Goal: Transaction & Acquisition: Purchase product/service

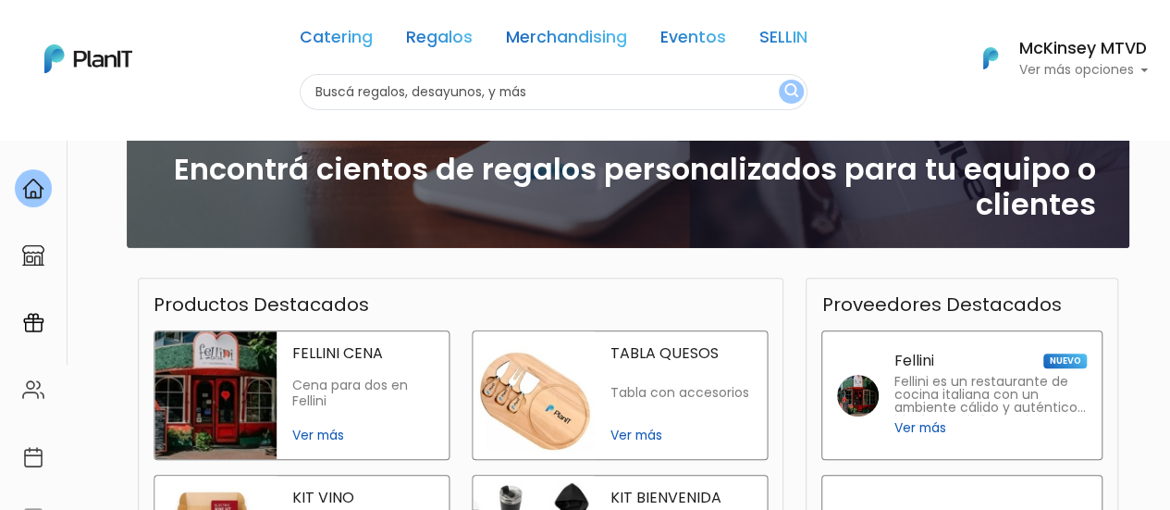
scroll to position [537, 0]
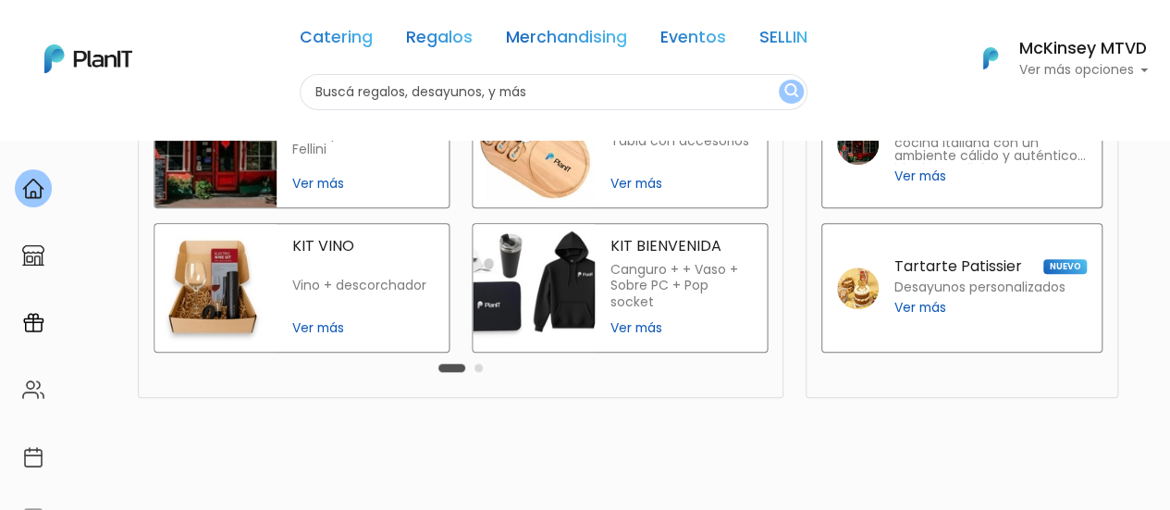
click at [451, 99] on input "text" at bounding box center [554, 92] width 508 height 36
type input "desayuno"
click at [779, 80] on button "submit" at bounding box center [791, 92] width 25 height 24
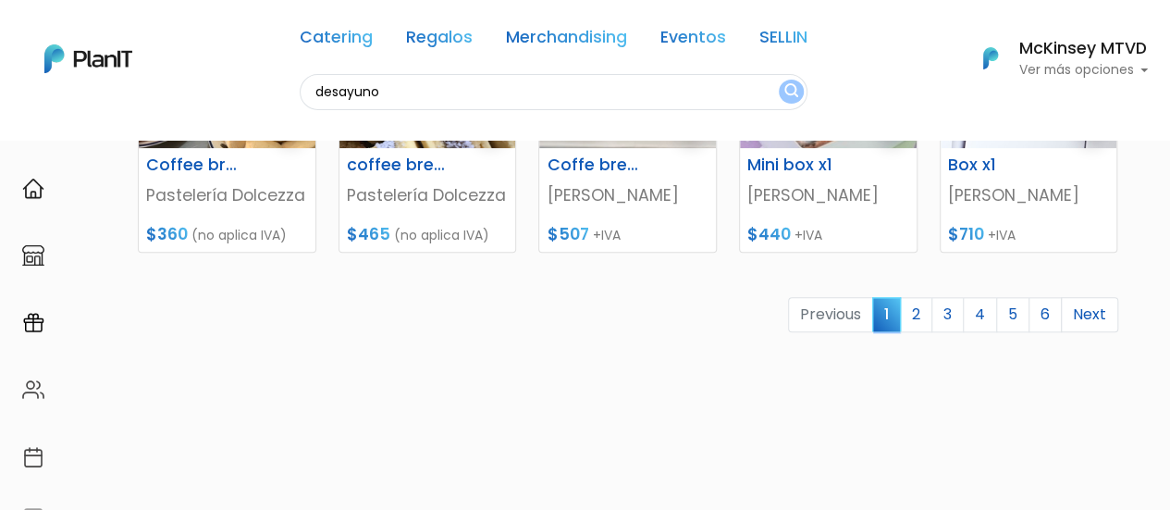
scroll to position [971, 0]
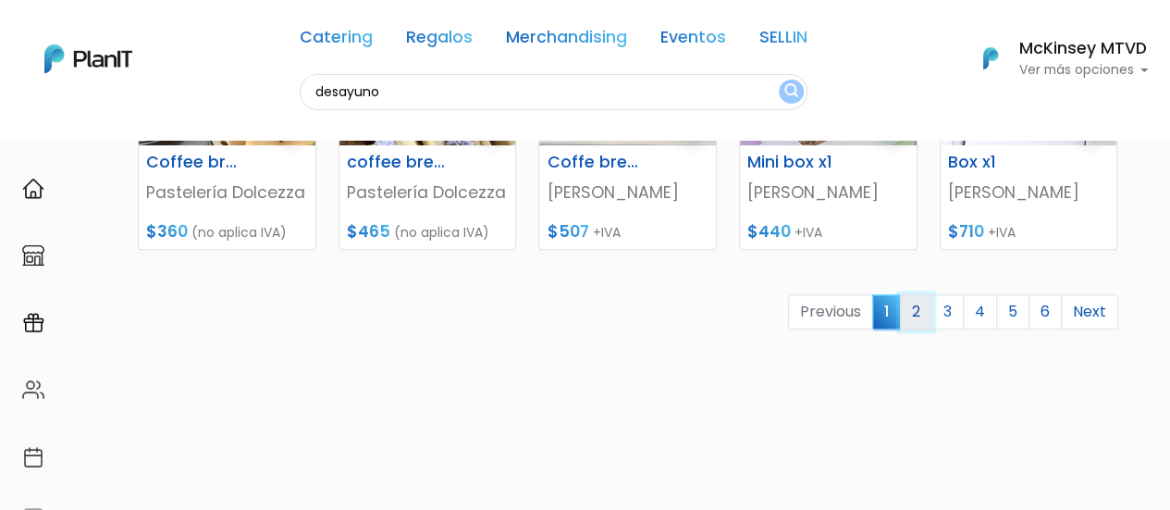
click at [920, 311] on link "2" at bounding box center [916, 311] width 32 height 35
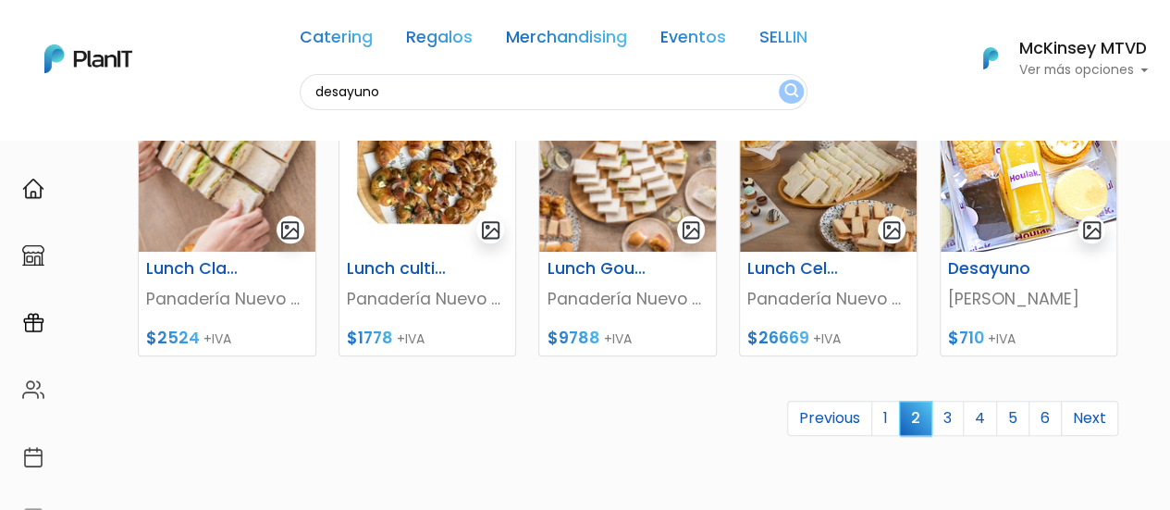
scroll to position [871, 0]
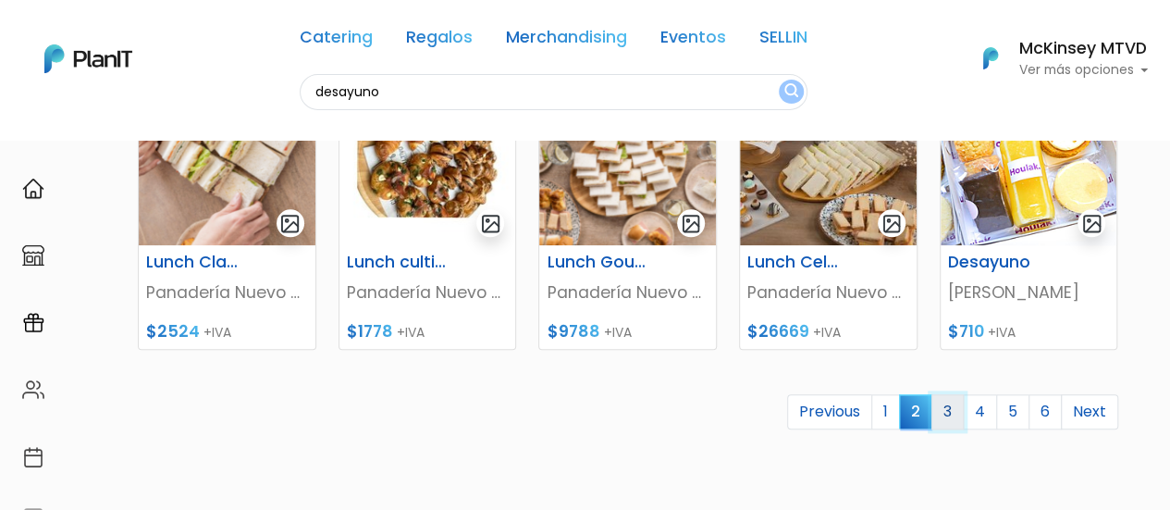
click at [946, 417] on link "3" at bounding box center [948, 411] width 32 height 35
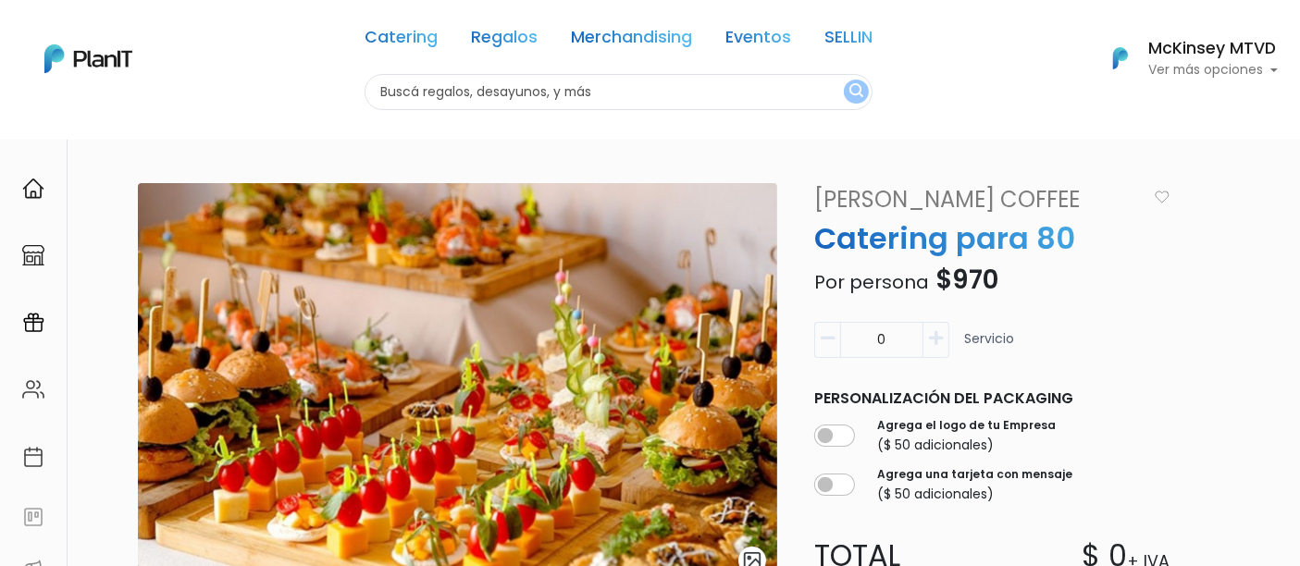
click at [958, 199] on link "Valentino's Coffee" at bounding box center [976, 199] width 346 height 33
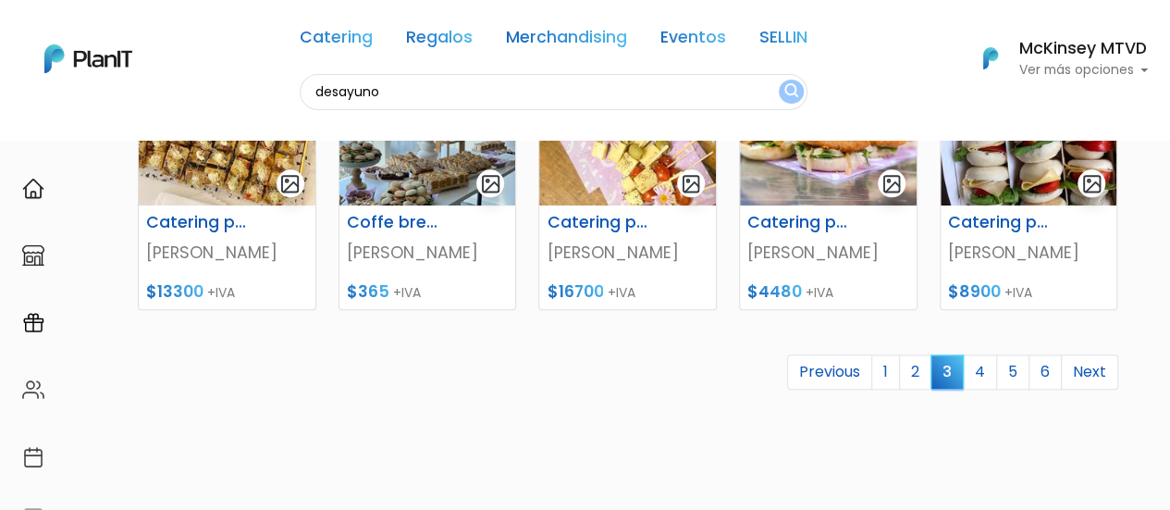
scroll to position [941, 0]
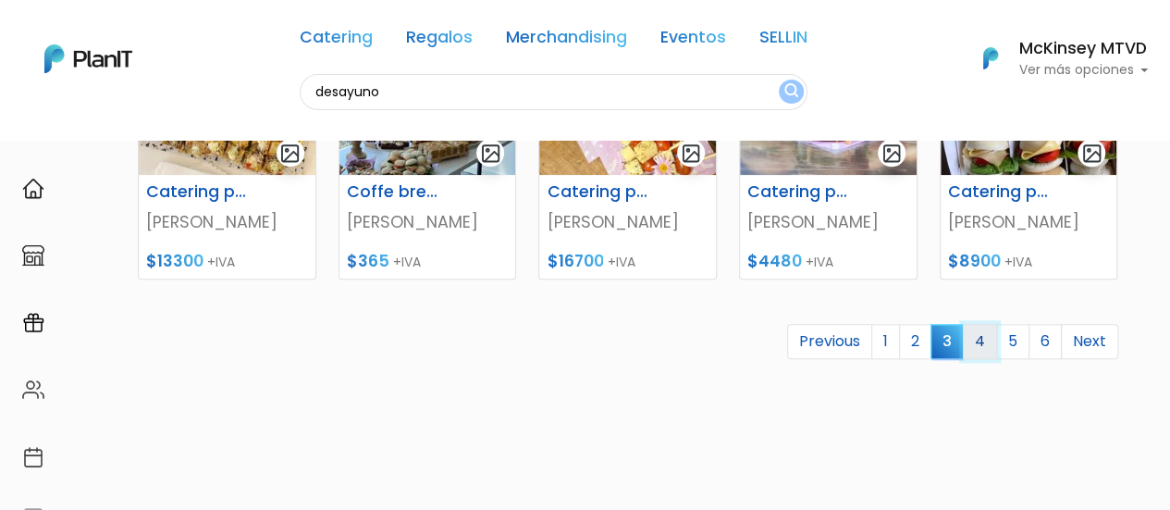
click at [996, 339] on link "4" at bounding box center [980, 341] width 34 height 35
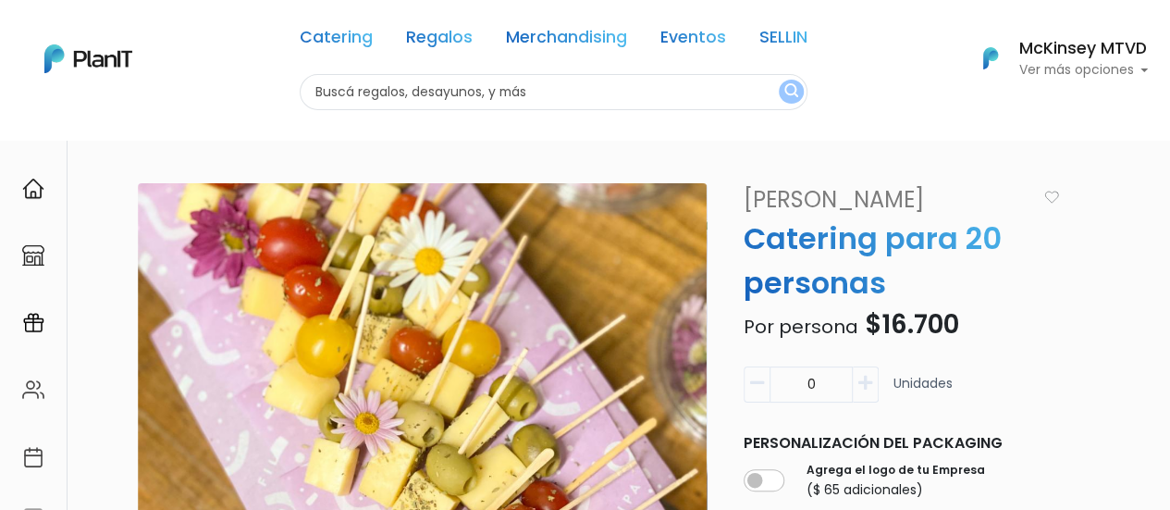
click at [768, 199] on link "[PERSON_NAME]" at bounding box center [888, 199] width 310 height 33
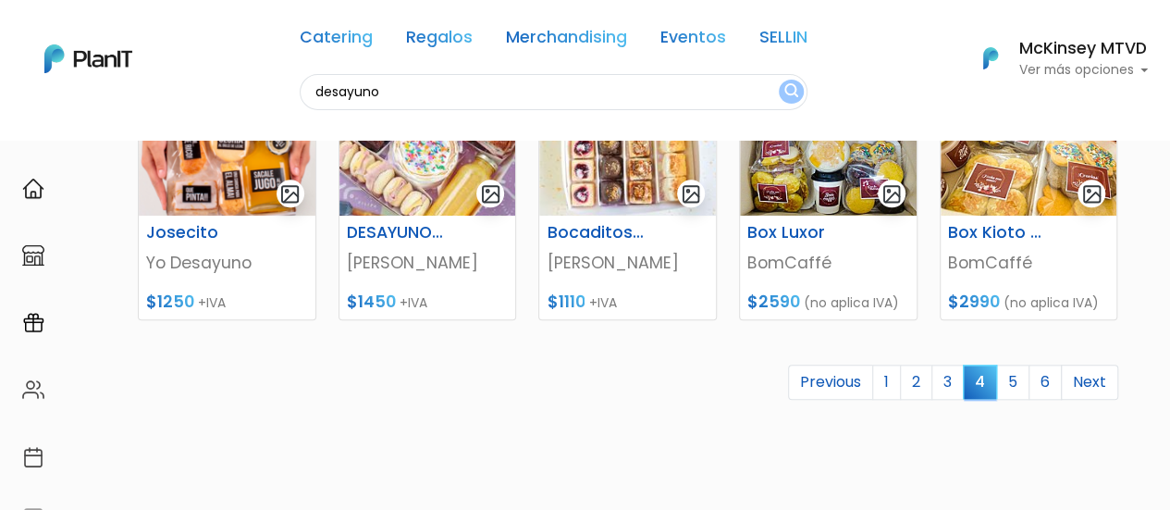
scroll to position [933, 0]
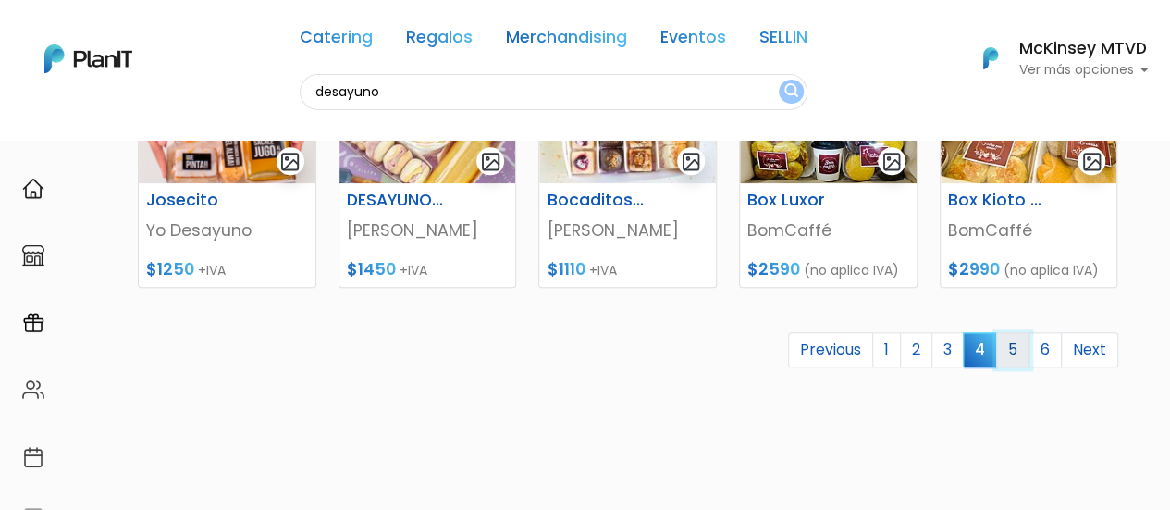
click at [1019, 335] on link "5" at bounding box center [1013, 349] width 33 height 35
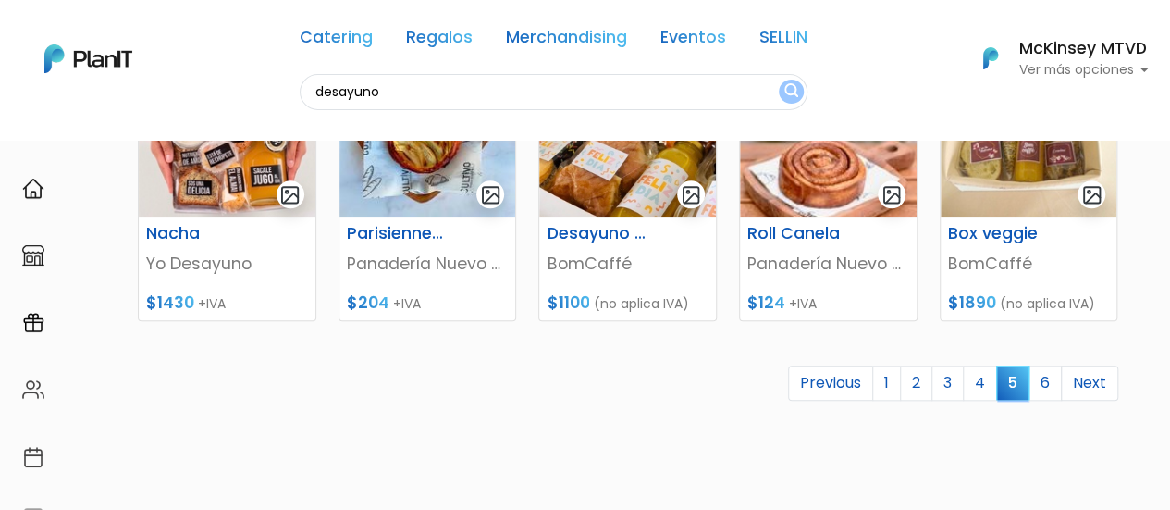
scroll to position [905, 0]
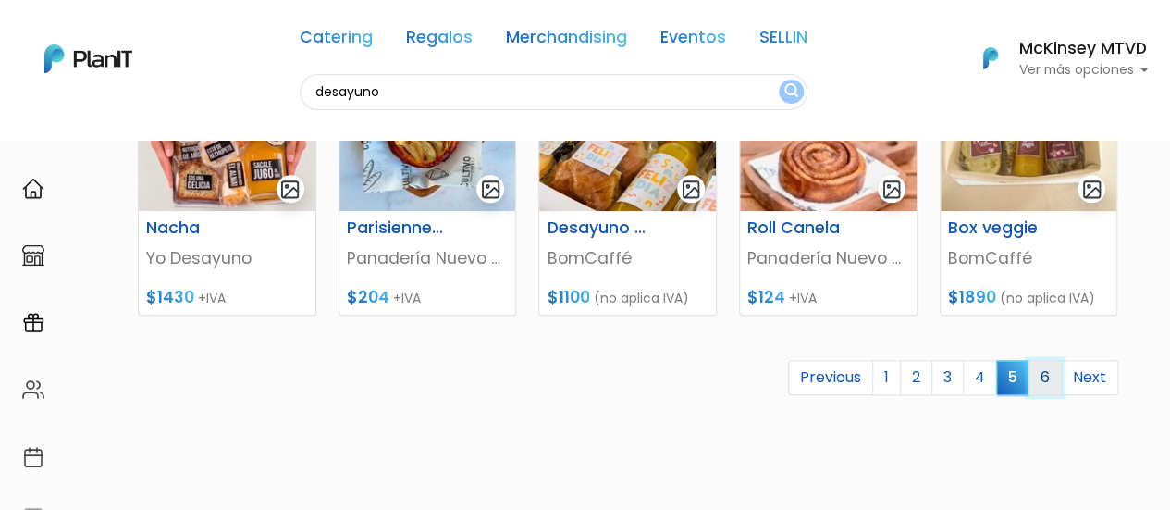
click at [1057, 367] on link "6" at bounding box center [1045, 377] width 33 height 35
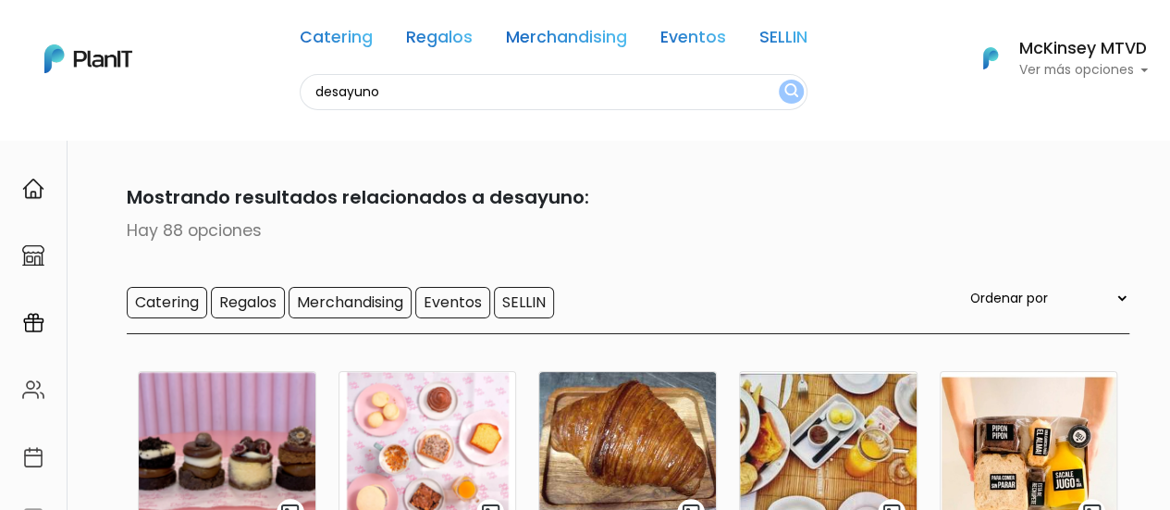
click at [428, 95] on input "desayuno" at bounding box center [554, 92] width 508 height 36
type input "frutas"
click at [779, 80] on button "submit" at bounding box center [791, 92] width 25 height 24
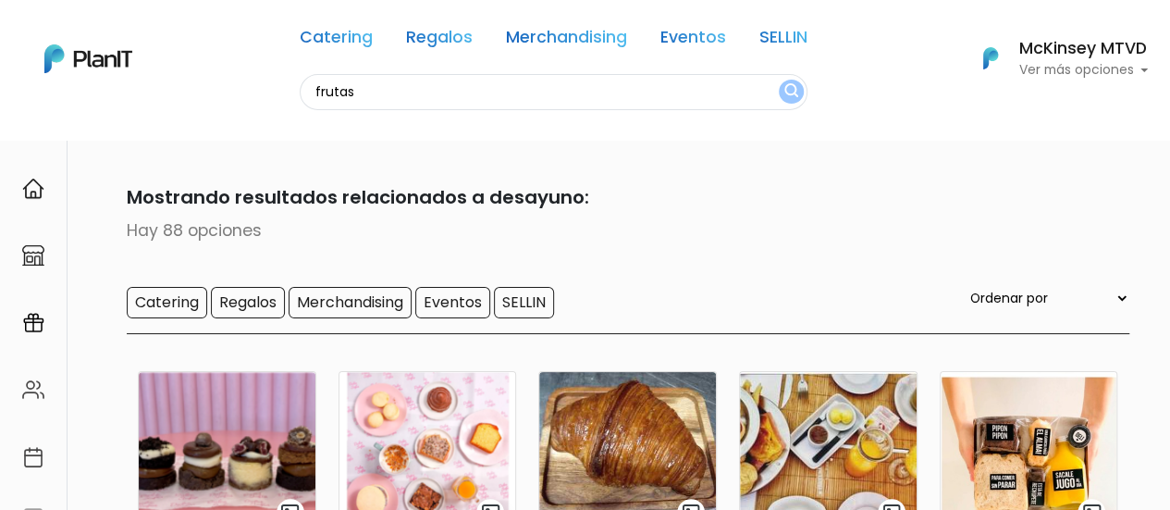
click at [365, 86] on input "frutas" at bounding box center [554, 92] width 508 height 36
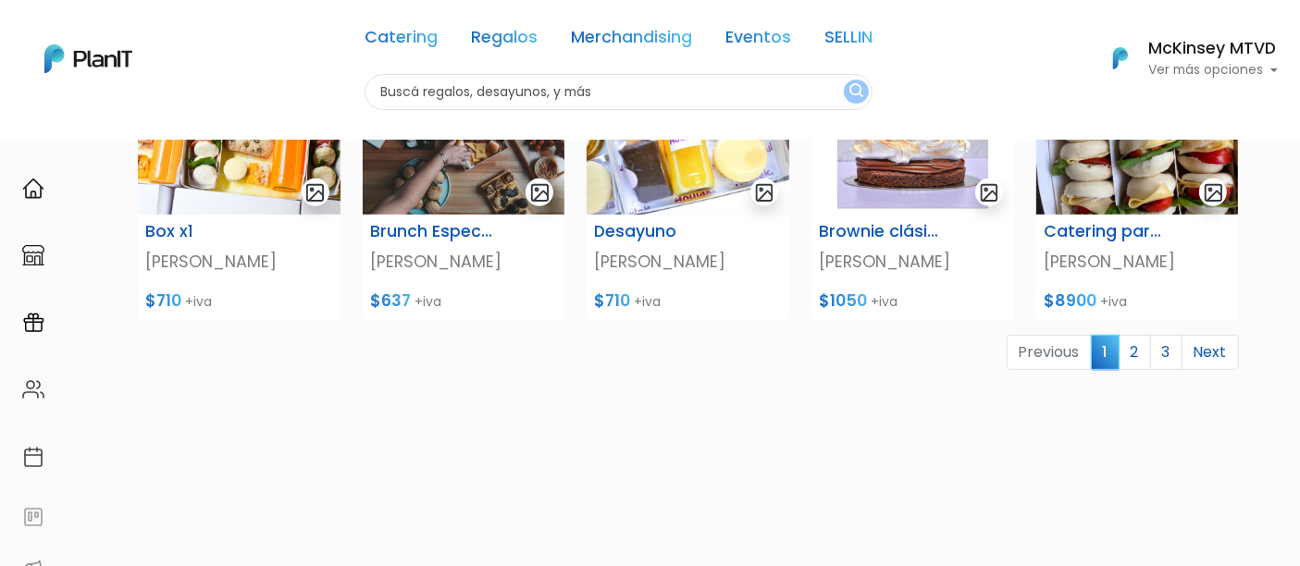
scroll to position [825, 0]
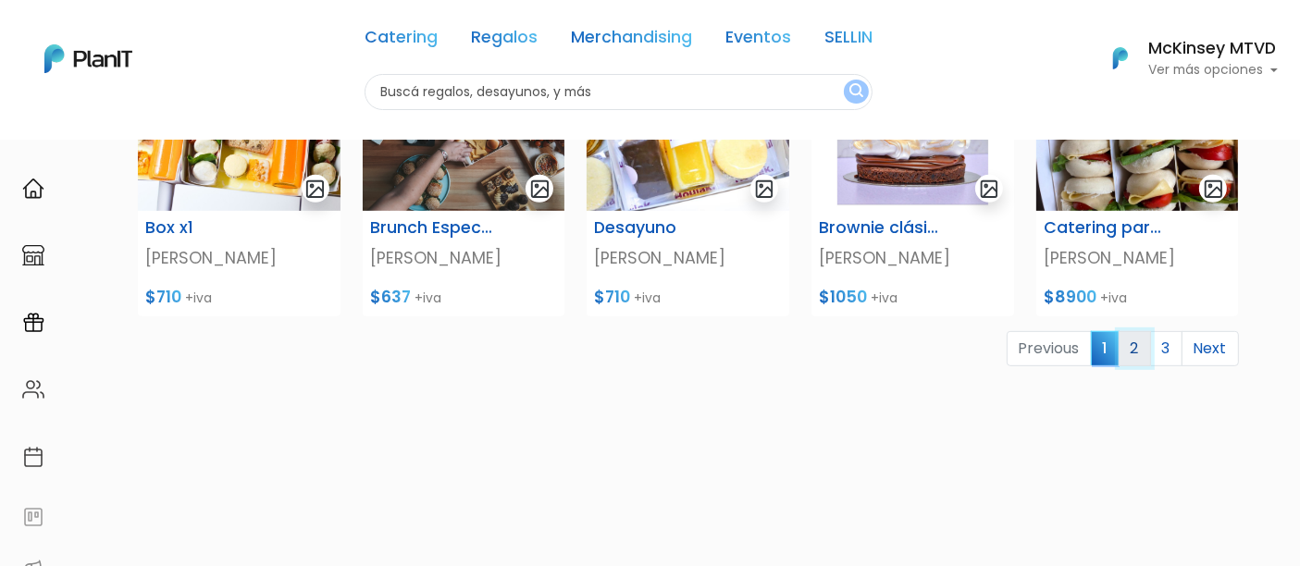
click at [1137, 341] on link "2" at bounding box center [1135, 348] width 32 height 35
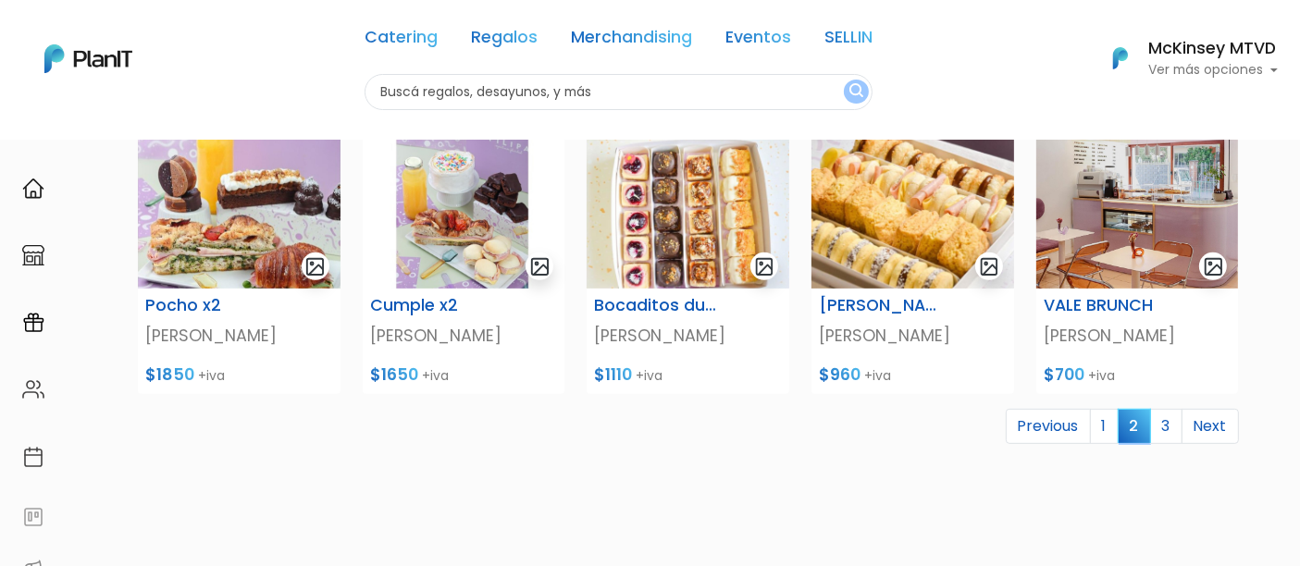
scroll to position [665, 0]
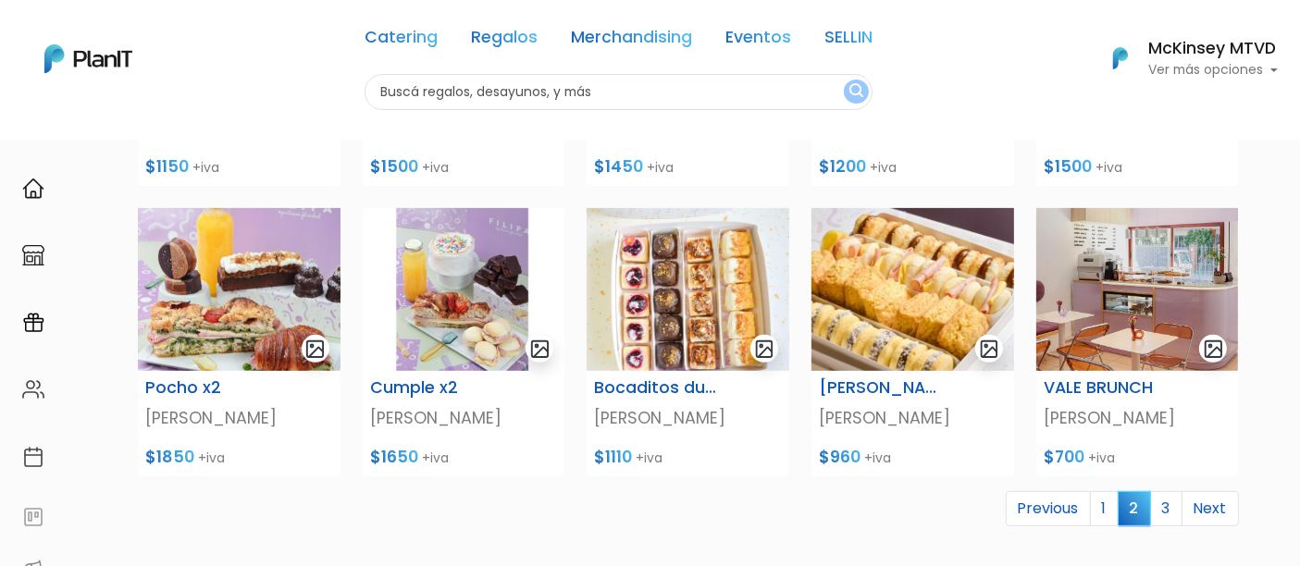
click at [1297, 355] on div "Filipa Productos Catering para 20 personas Filipa $16700 +iva Catering para 15 …" at bounding box center [650, 160] width 1300 height 1372
drag, startPoint x: 1306, startPoint y: 350, endPoint x: 872, endPoint y: 479, distance: 452.9
click at [872, 479] on div "Productos Catering para 20 personas Filipa $16700 +iva Catering para 15 persona…" at bounding box center [688, 109] width 1123 height 1075
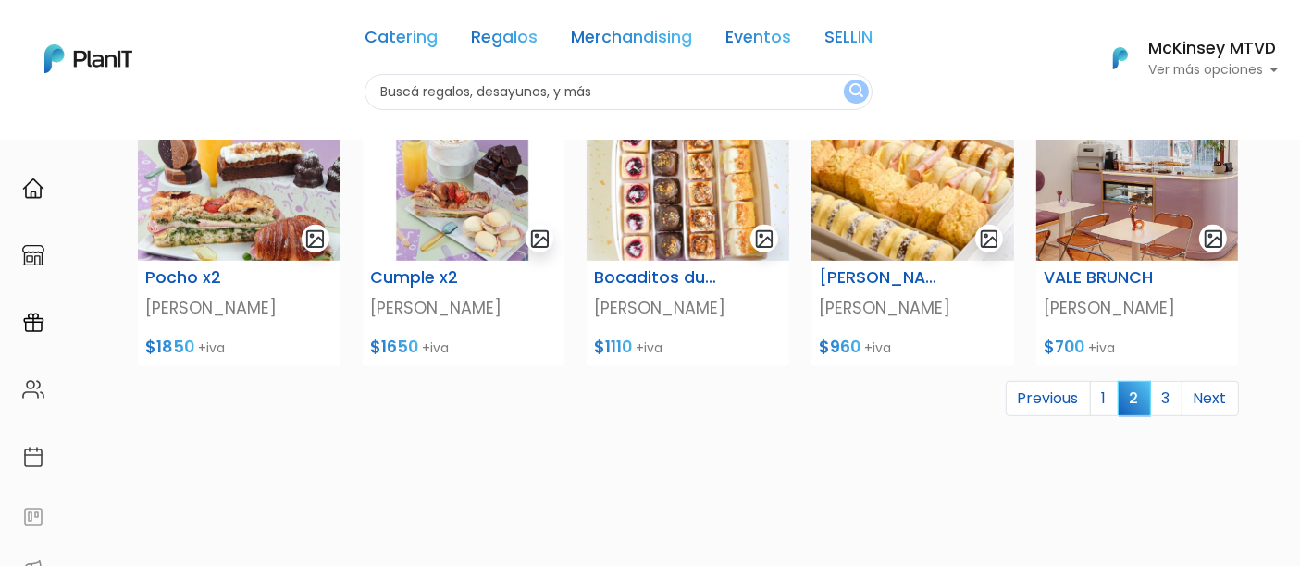
scroll to position [787, 0]
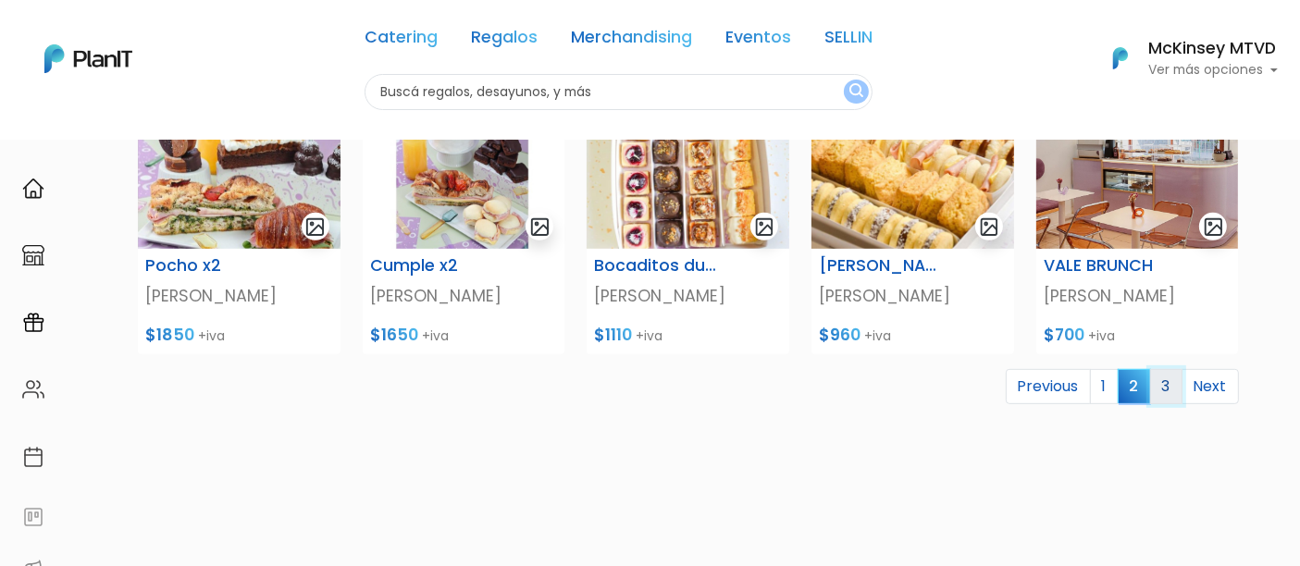
click at [1161, 388] on link "3" at bounding box center [1166, 386] width 32 height 35
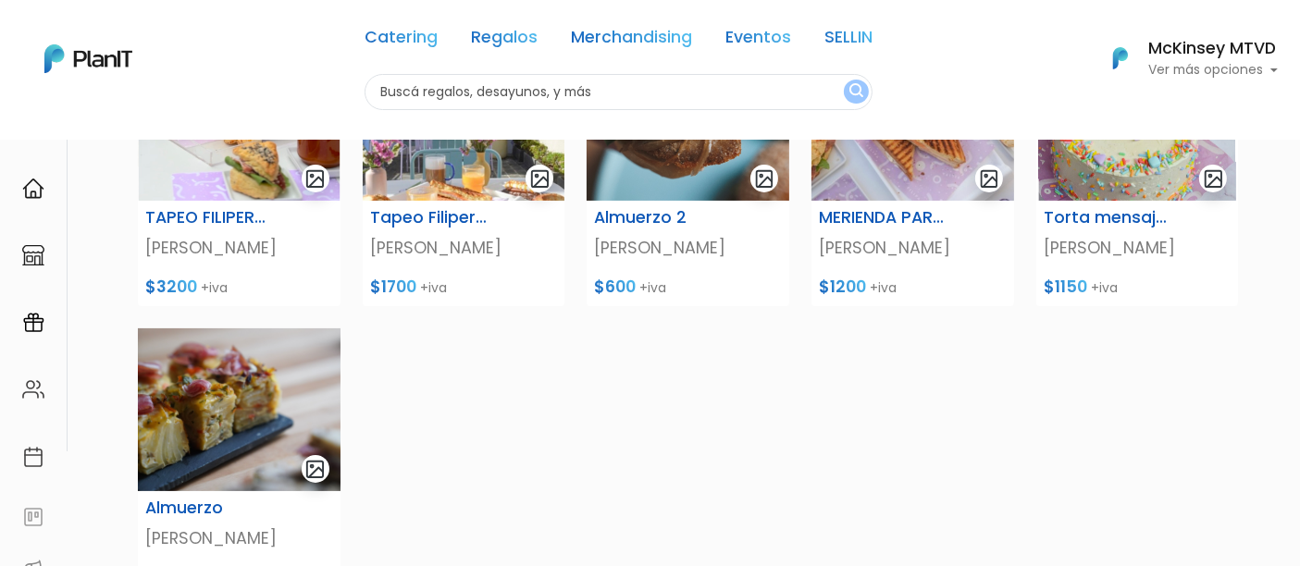
scroll to position [268, 0]
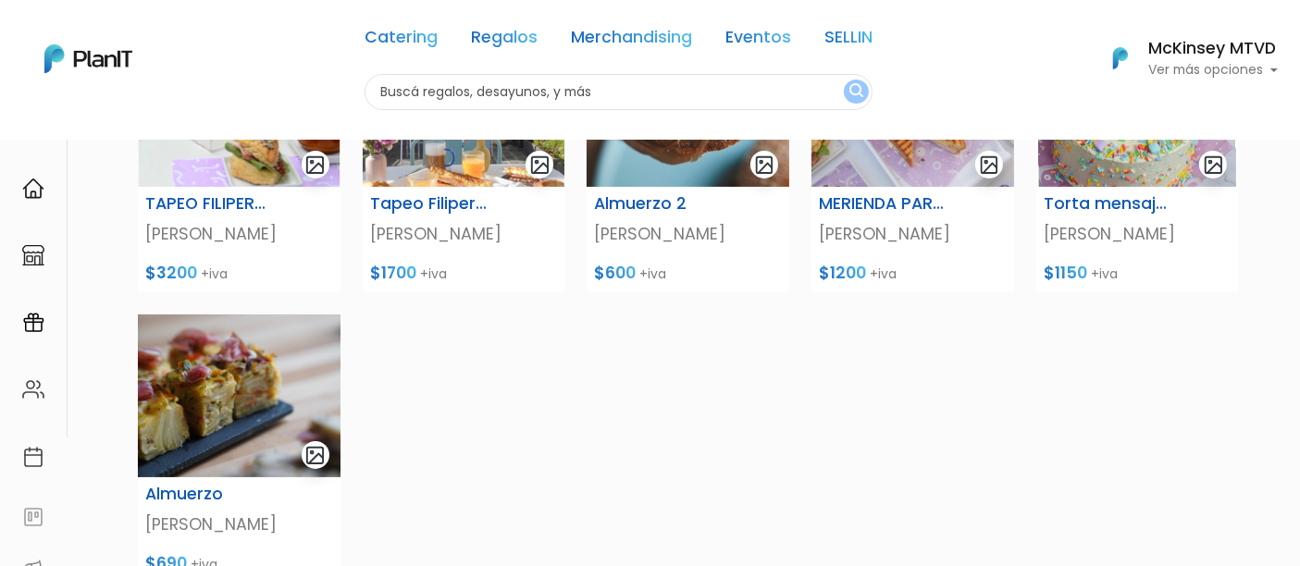
drag, startPoint x: 656, startPoint y: 91, endPoint x: 605, endPoint y: 86, distance: 51.1
click at [605, 86] on input "text" at bounding box center [619, 92] width 508 height 36
type input "fritas"
click at [844, 80] on button "submit" at bounding box center [856, 92] width 25 height 24
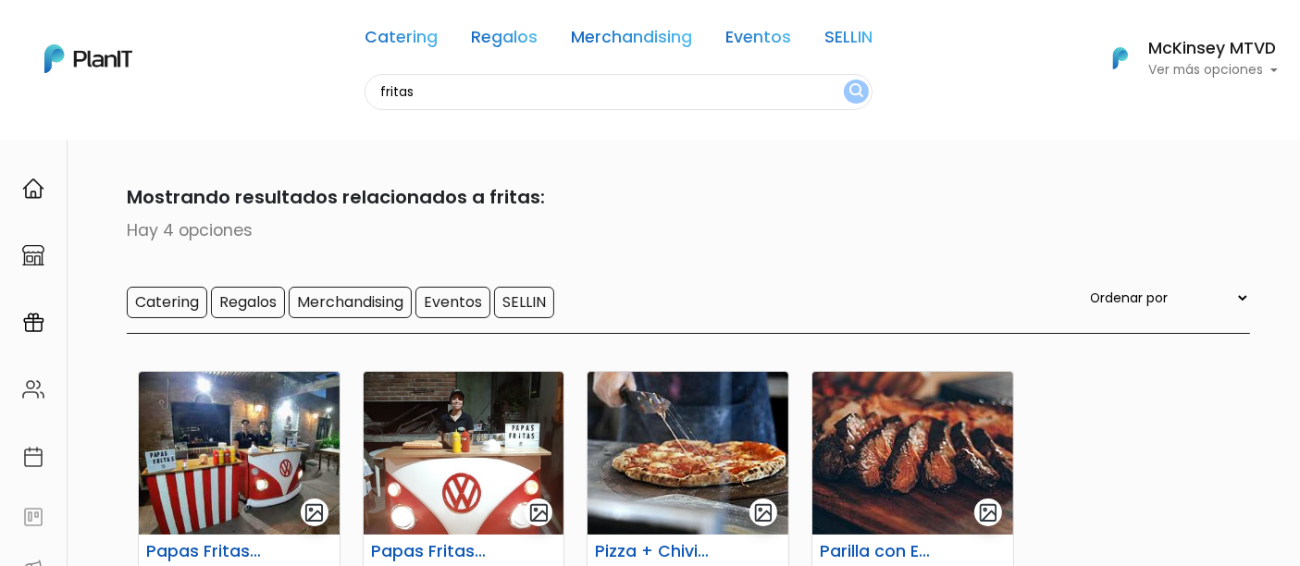
click at [605, 86] on input "fritas" at bounding box center [619, 92] width 508 height 36
type input "frutas"
click at [844, 80] on button "submit" at bounding box center [856, 92] width 25 height 24
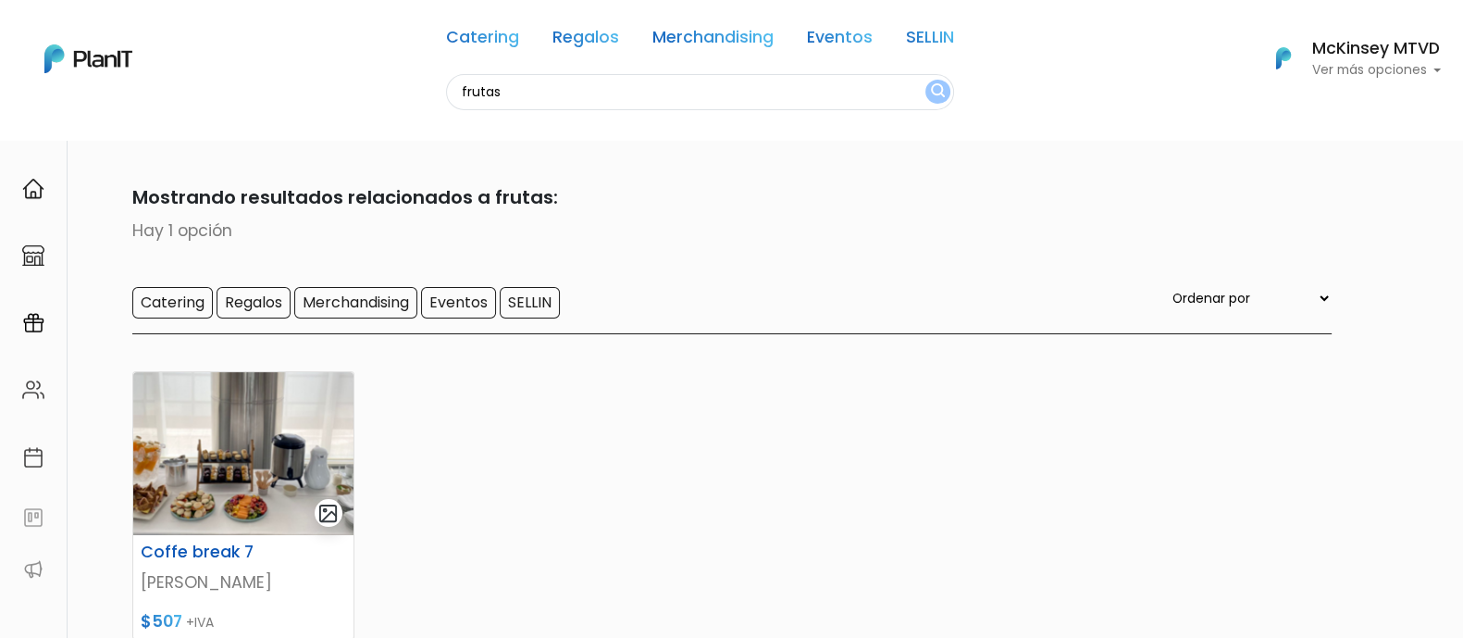
click at [915, 260] on div "Mostrando resultados relacionados a frutas: Hay 1 opción Catering Regalos Merch…" at bounding box center [731, 258] width 1199 height 151
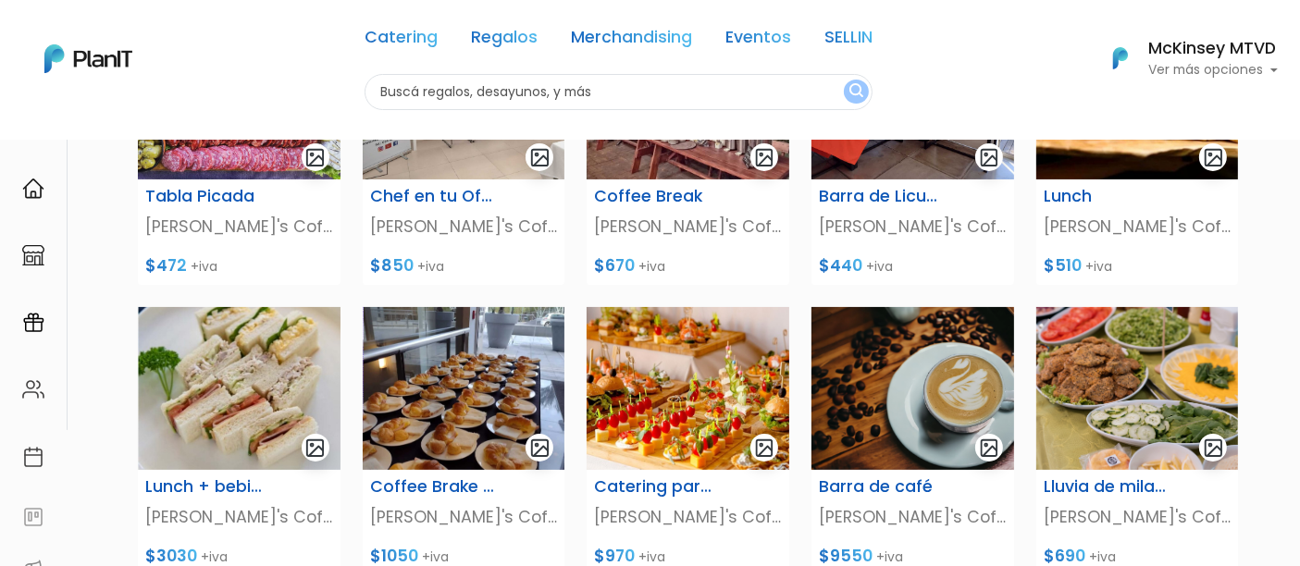
scroll to position [279, 0]
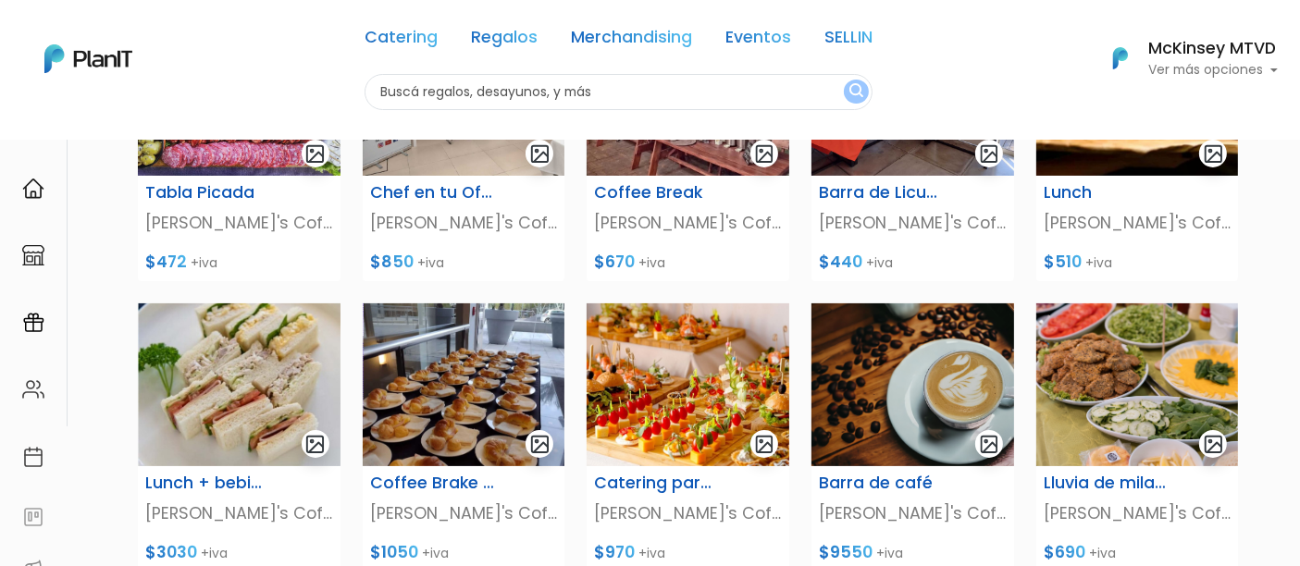
drag, startPoint x: 1315, startPoint y: 102, endPoint x: 1315, endPoint y: 200, distance: 98.1
click at [1299, 200] on html "Catering Regalos Merchandising Eventos SELLIN Catering Regalos Merchandising Ev…" at bounding box center [650, 4] width 1300 height 566
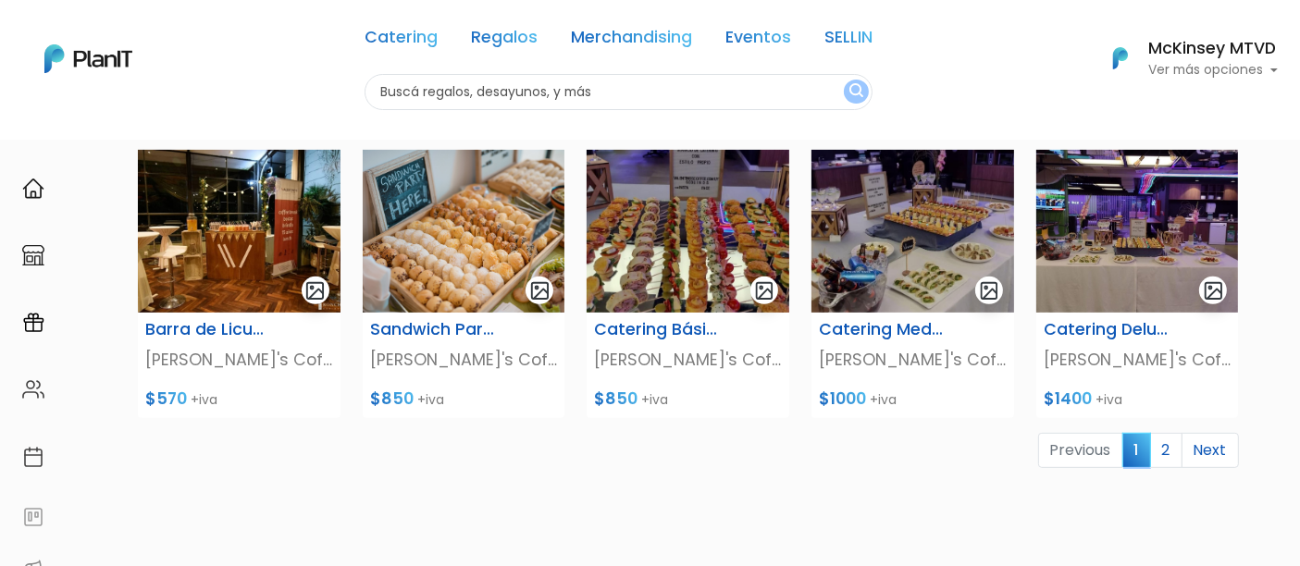
scroll to position [743, 0]
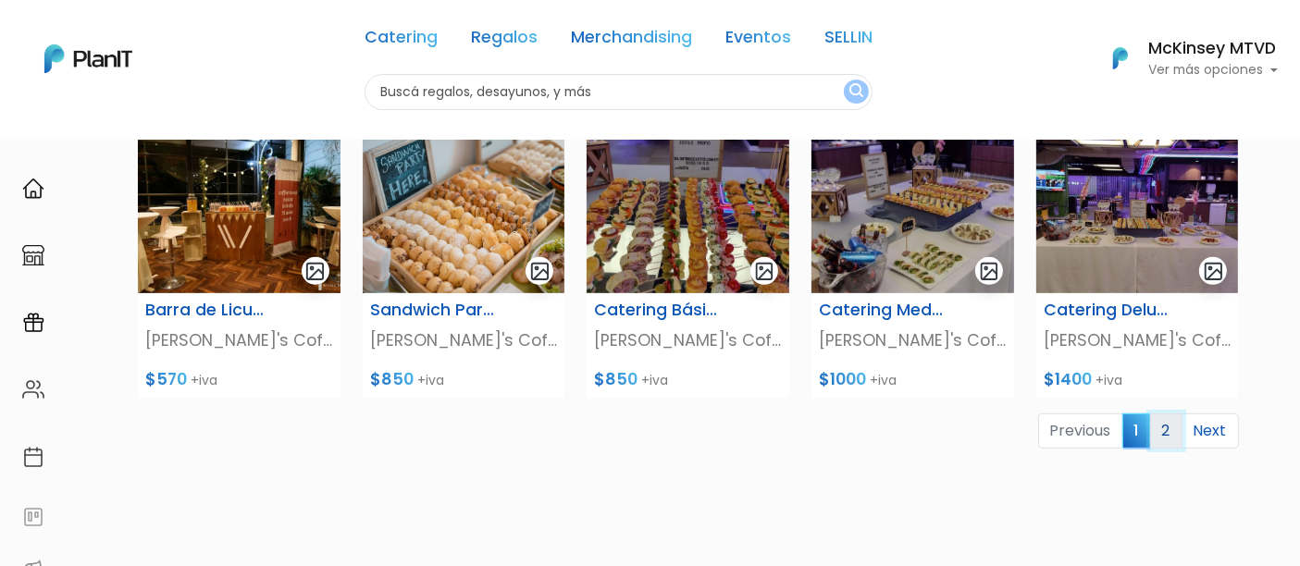
click at [1160, 427] on link "2" at bounding box center [1166, 431] width 32 height 35
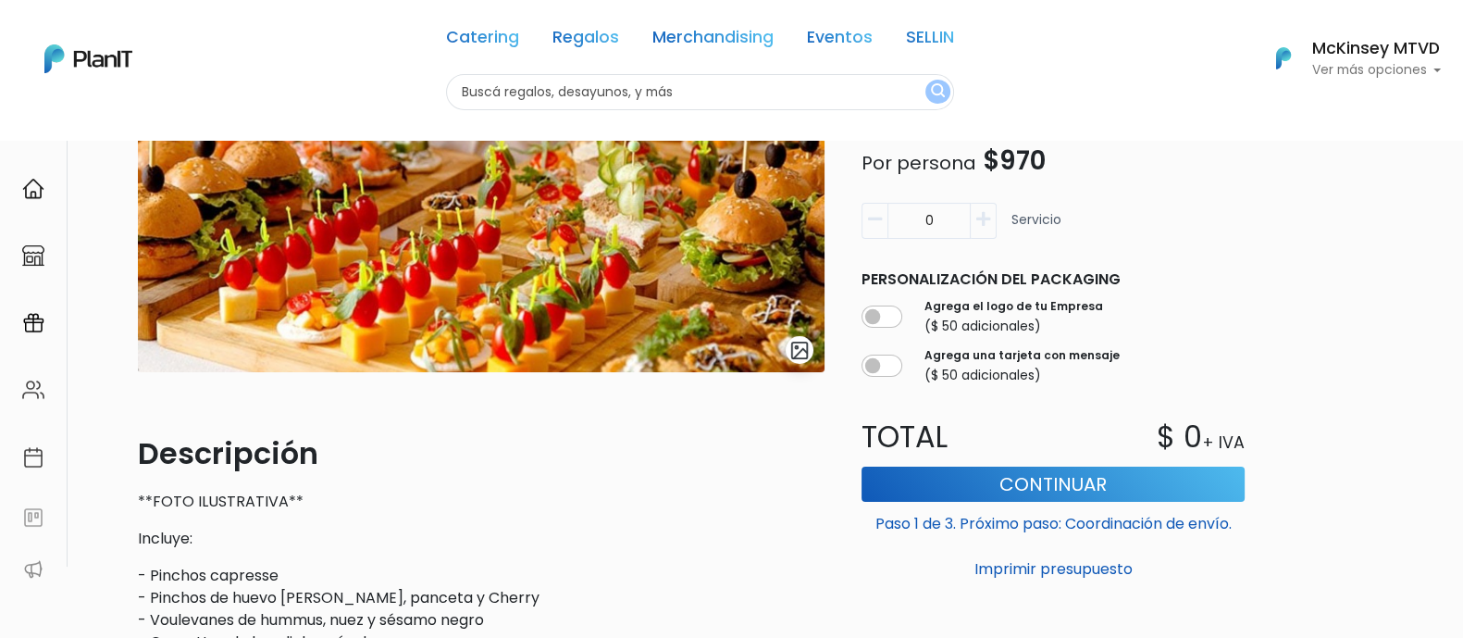
scroll to position [29, 0]
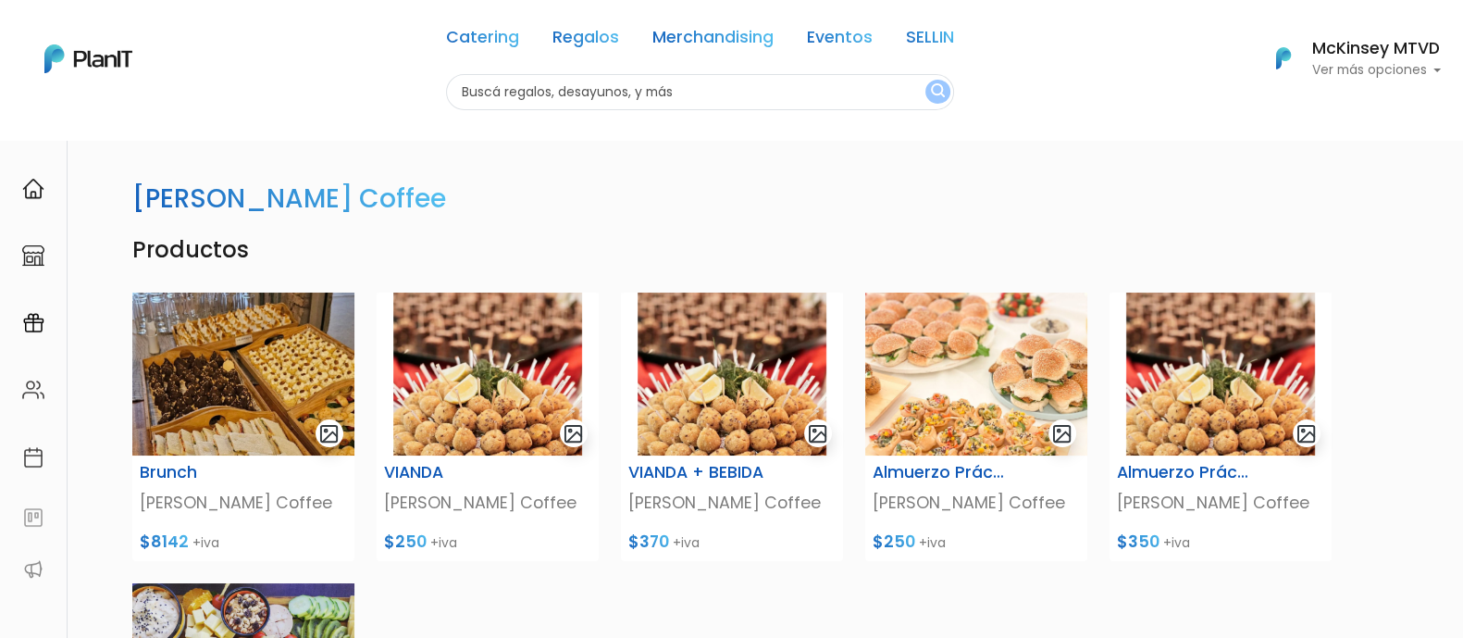
click at [600, 62] on div "Catering Regalos Merchandising Eventos SELLIN" at bounding box center [700, 40] width 508 height 67
click at [567, 97] on input "text" at bounding box center [700, 92] width 508 height 36
type input "v"
type input "almuerzo light"
click at [925, 80] on button "submit" at bounding box center [937, 92] width 25 height 24
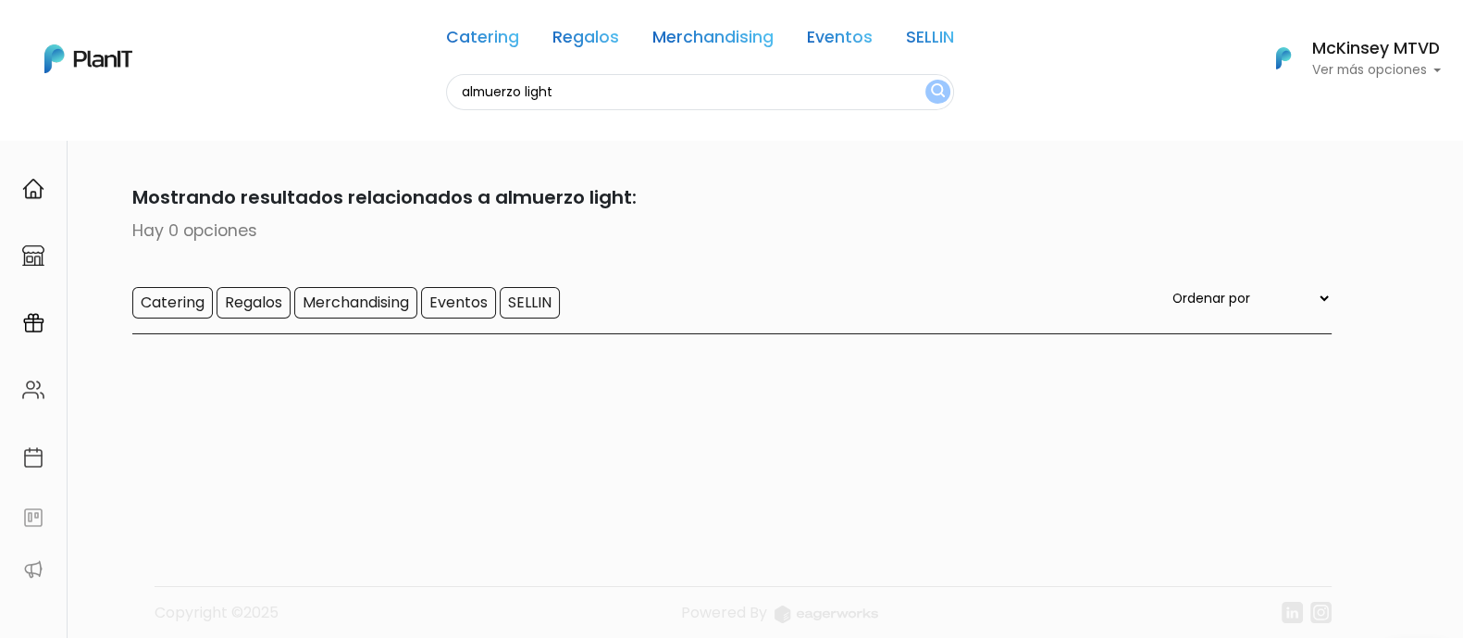
click at [567, 97] on input "almuerzo light" at bounding box center [700, 92] width 508 height 36
type input "desayuno light"
click at [925, 80] on button "submit" at bounding box center [937, 92] width 25 height 24
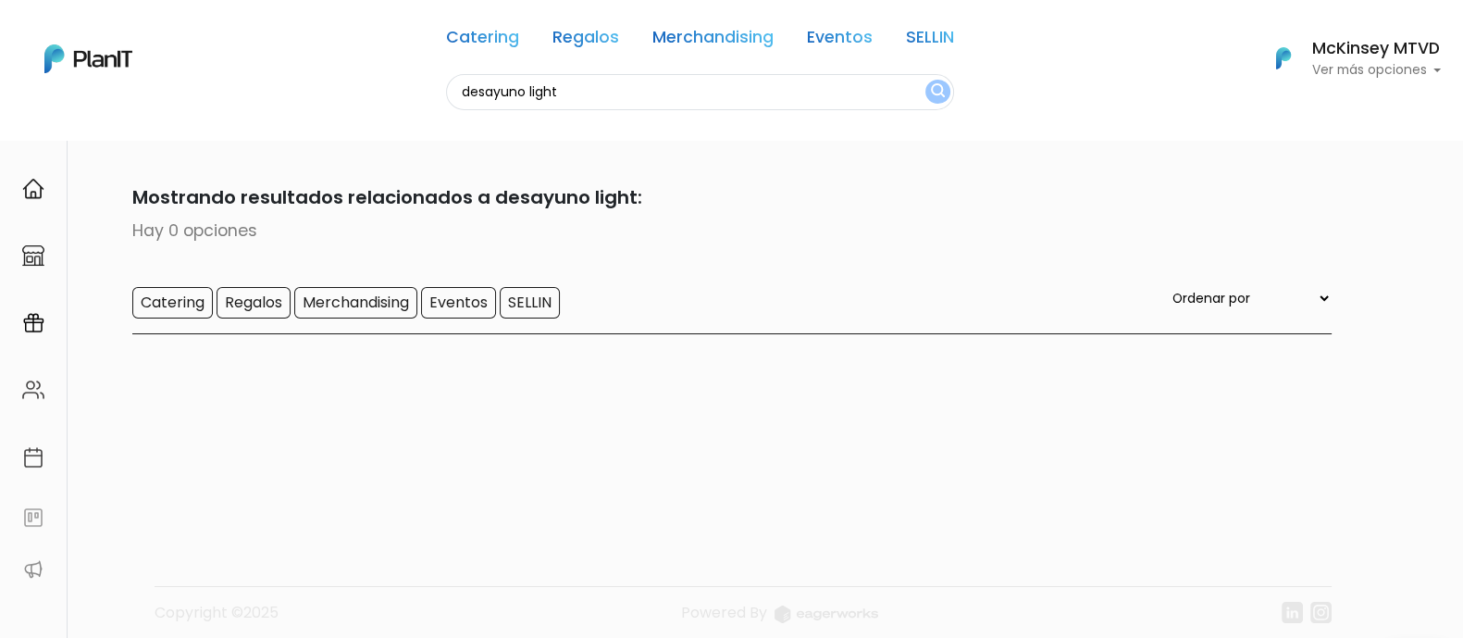
click at [567, 97] on input "desayuno light" at bounding box center [700, 92] width 508 height 36
